Goal: Go to known website: Access a specific website the user already knows

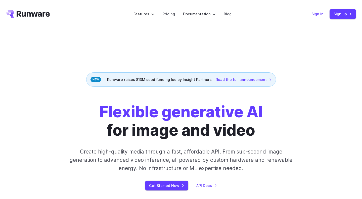
click at [317, 14] on link "Sign in" at bounding box center [317, 14] width 12 height 6
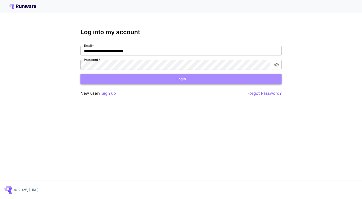
click at [194, 78] on button "Login" at bounding box center [180, 79] width 201 height 10
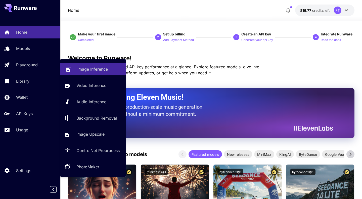
click at [88, 68] on p "Image Inference" at bounding box center [92, 69] width 30 height 6
